Goal: Complete application form

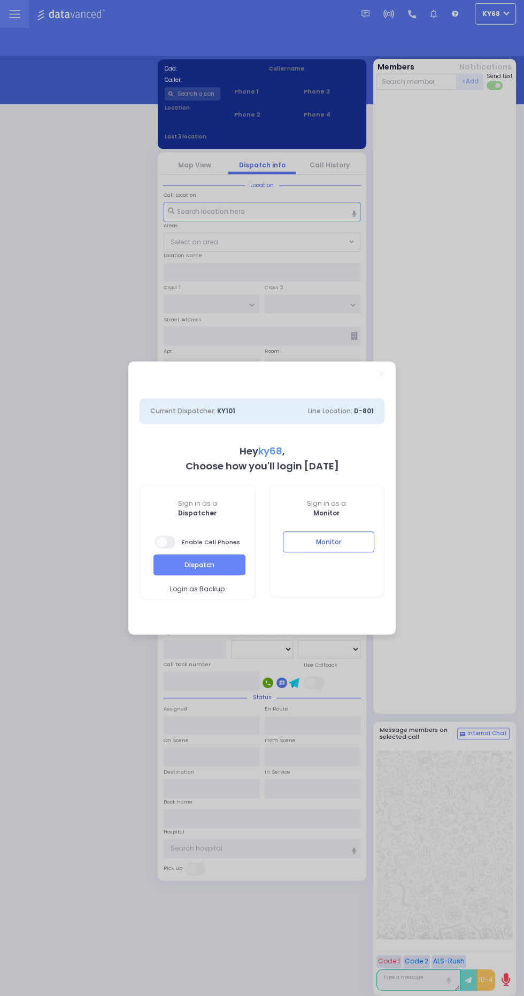
select select "12"
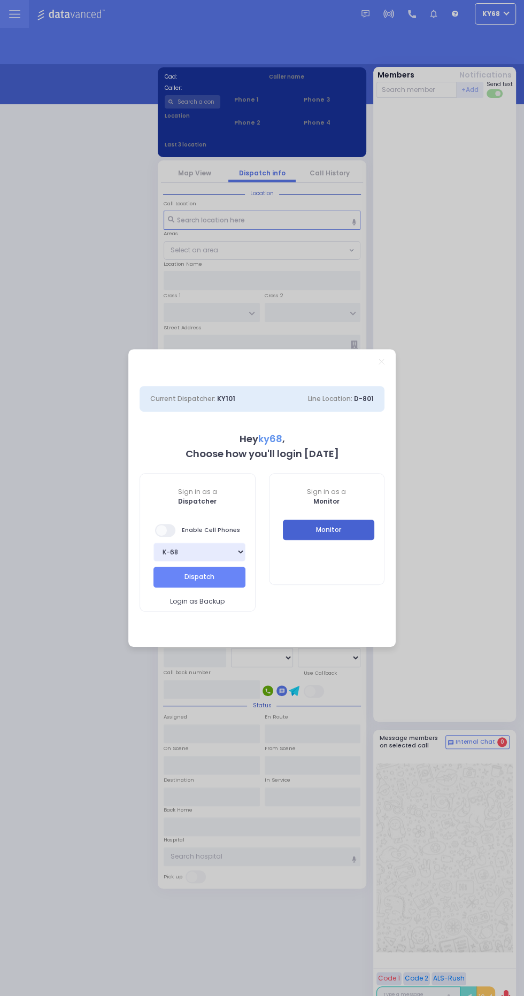
click at [362, 539] on button "Monitor" at bounding box center [329, 530] width 92 height 20
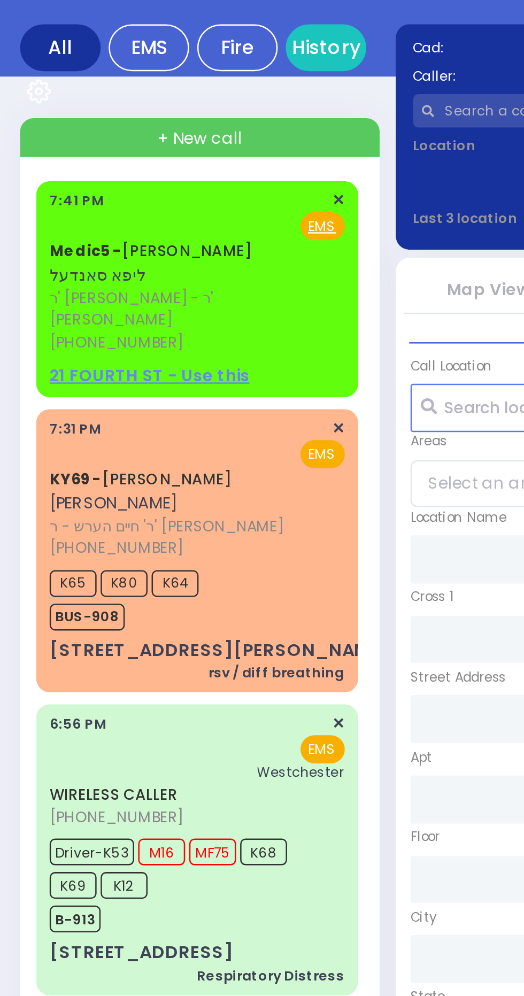
scroll to position [1, 0]
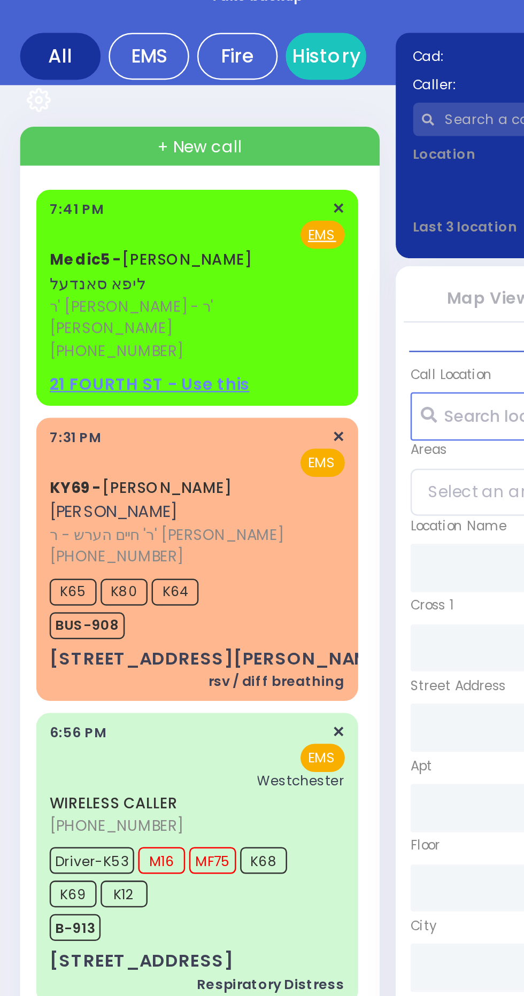
click at [107, 188] on span "ר' [PERSON_NAME] - ר' [PERSON_NAME]" at bounding box center [77, 197] width 114 height 18
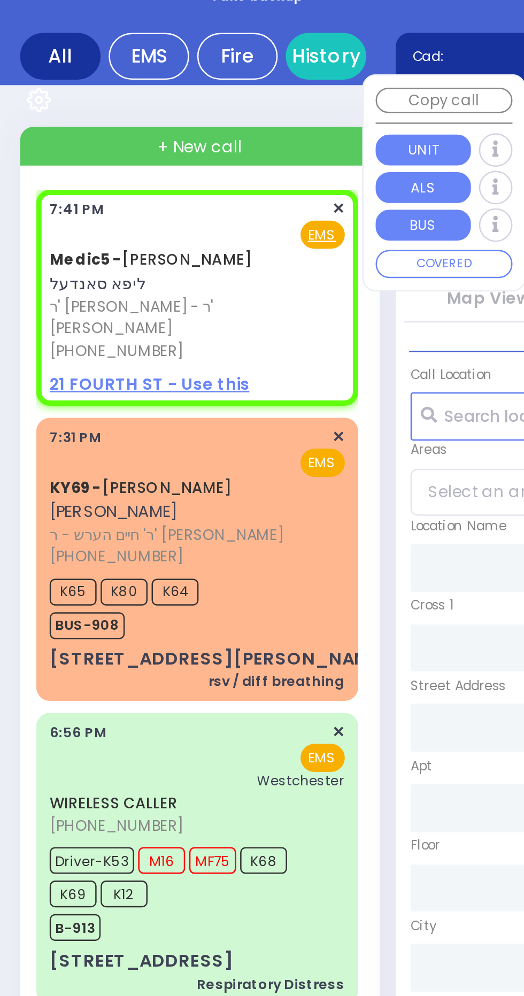
select select
radio input "true"
type input "LIPA"
type input "[PERSON_NAME]"
select select
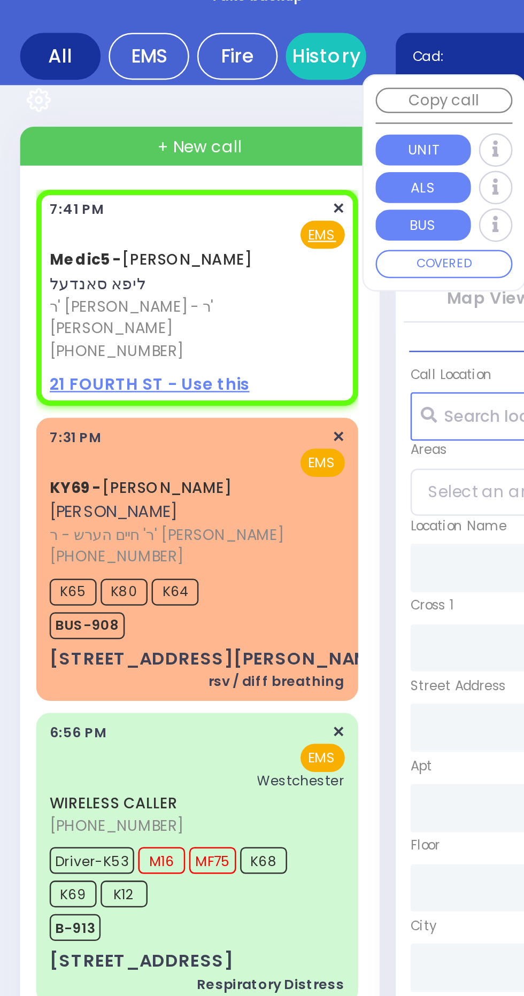
type input "19:41"
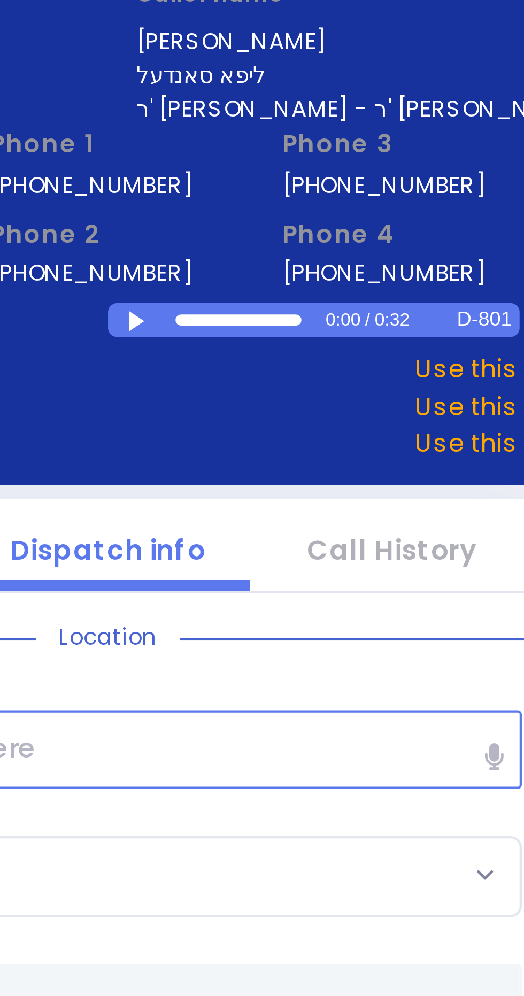
click at [268, 171] on div at bounding box center [270, 170] width 6 height 5
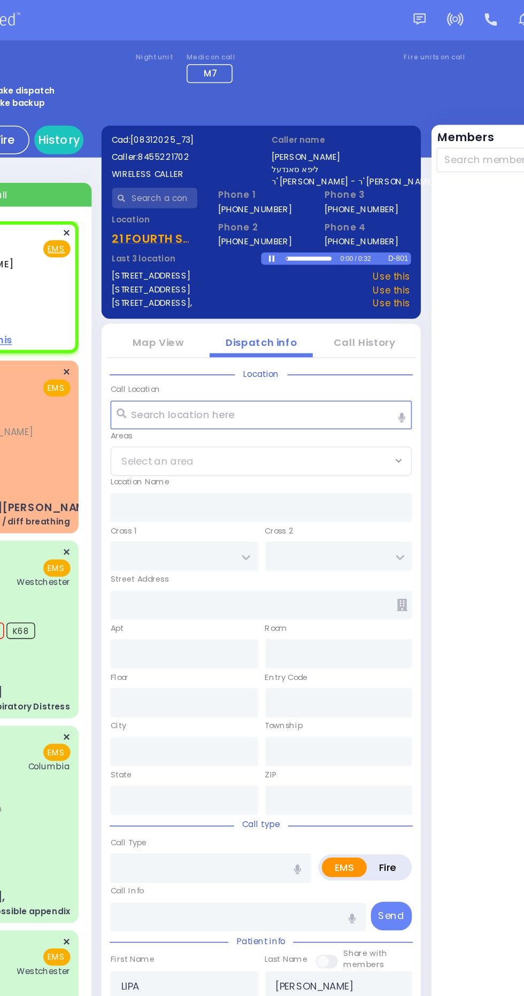
scroll to position [0, 0]
